Goal: Task Accomplishment & Management: Manage account settings

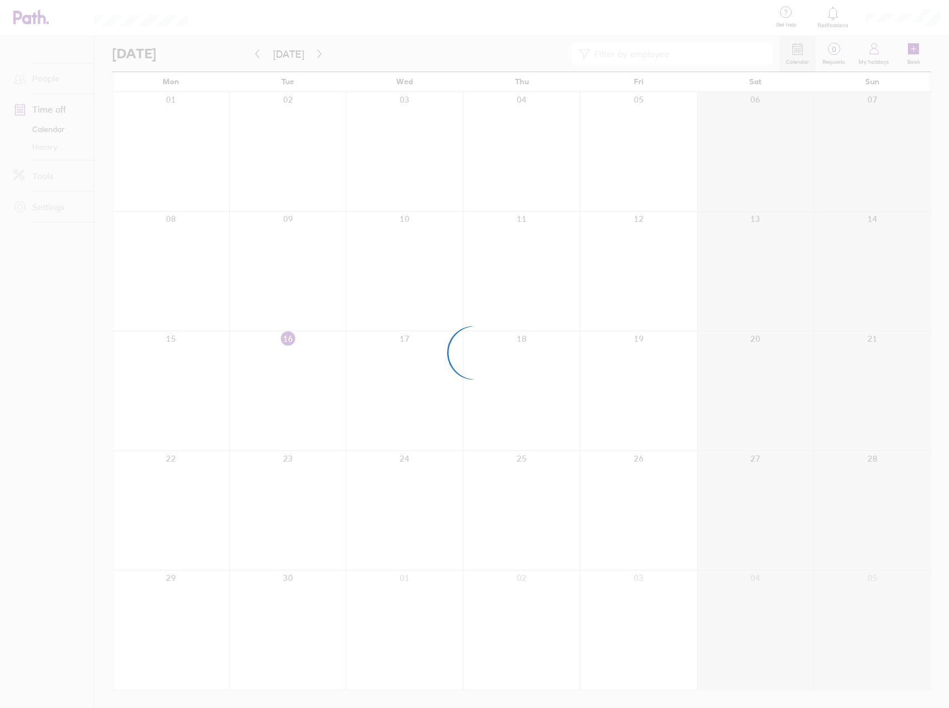
click at [533, 414] on div at bounding box center [474, 354] width 949 height 708
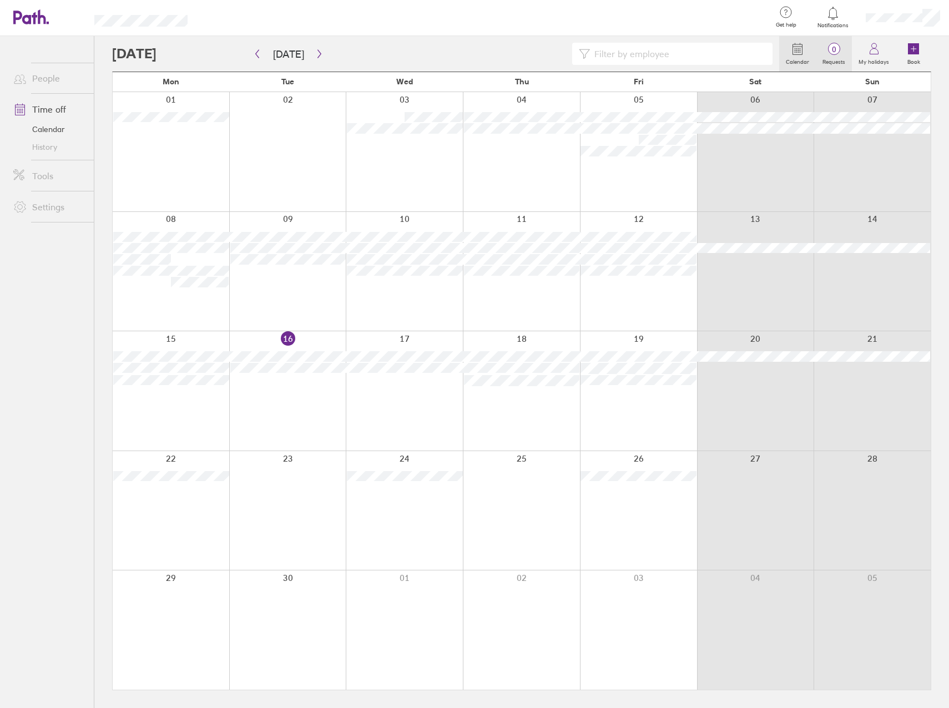
click at [828, 52] on span "0" at bounding box center [834, 49] width 36 height 9
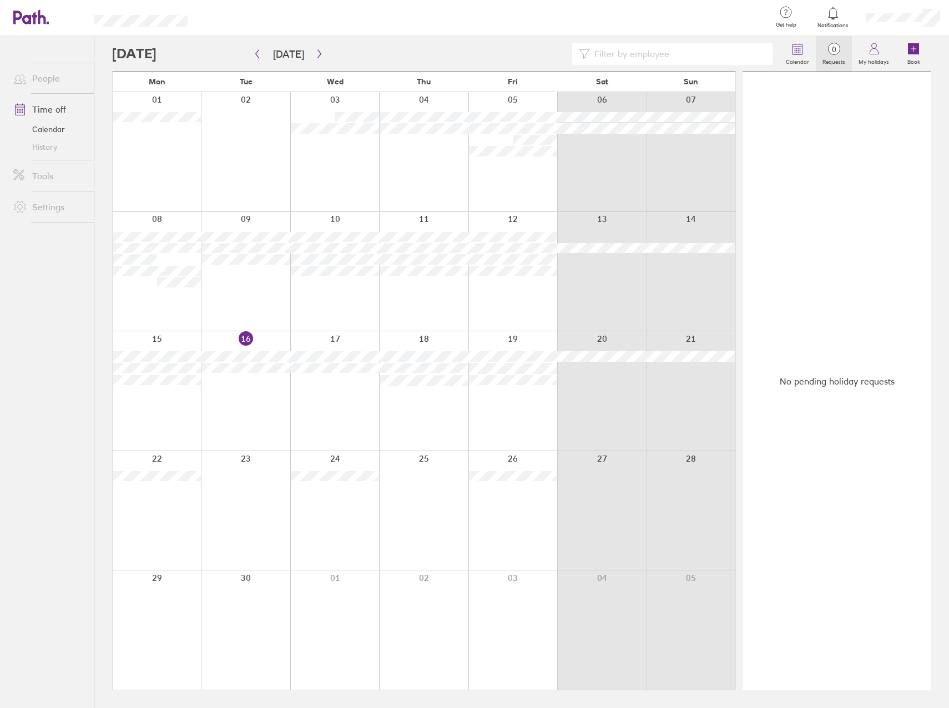
click at [840, 59] on label "Requests" at bounding box center [834, 60] width 36 height 10
